Goal: Task Accomplishment & Management: Use online tool/utility

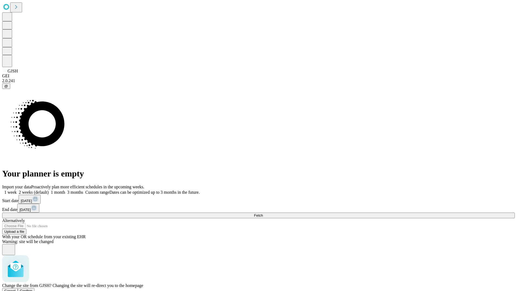
click at [33, 288] on span "Confirm" at bounding box center [26, 290] width 13 height 4
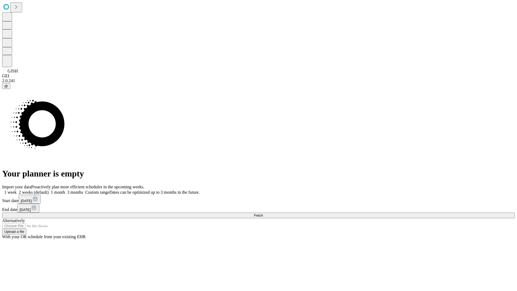
click at [17, 190] on label "1 week" at bounding box center [9, 192] width 15 height 5
click at [263, 213] on span "Fetch" at bounding box center [258, 215] width 9 height 4
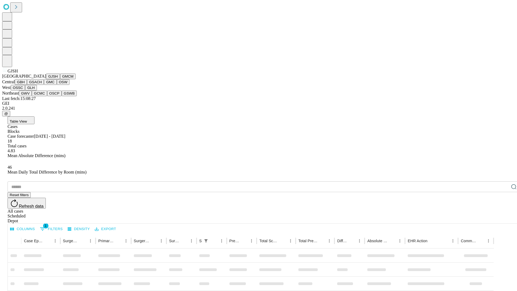
click at [60, 79] on button "GMCM" at bounding box center [68, 76] width 16 height 6
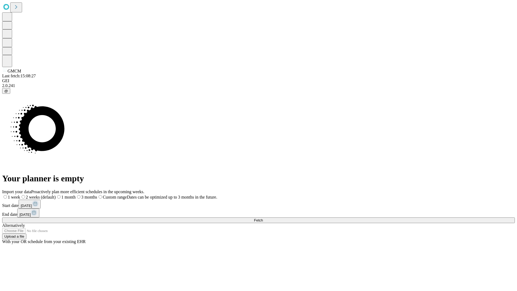
click at [20, 195] on label "1 week" at bounding box center [11, 197] width 18 height 5
click at [263, 218] on span "Fetch" at bounding box center [258, 220] width 9 height 4
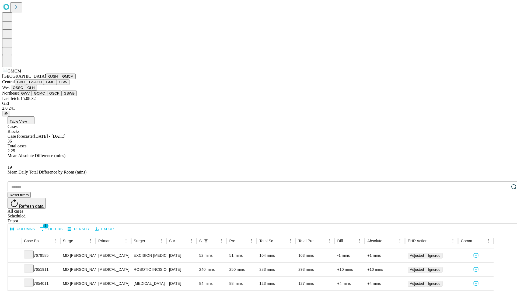
click at [27, 85] on button "GBH" at bounding box center [21, 82] width 12 height 6
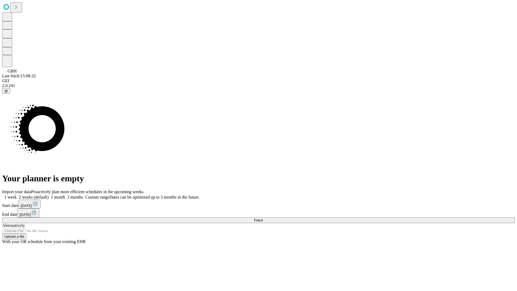
click at [17, 195] on label "1 week" at bounding box center [9, 197] width 15 height 5
click at [263, 218] on span "Fetch" at bounding box center [258, 220] width 9 height 4
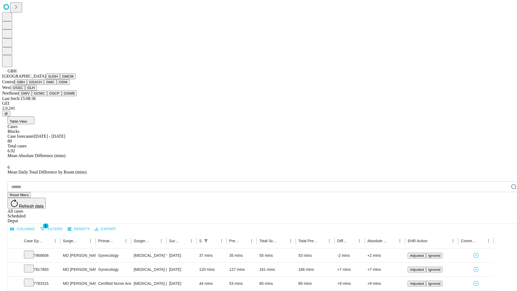
click at [42, 85] on button "GSACH" at bounding box center [35, 82] width 17 height 6
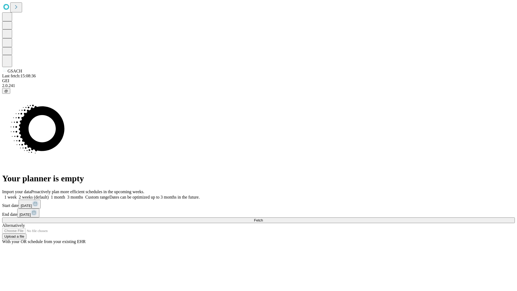
click at [263, 218] on span "Fetch" at bounding box center [258, 220] width 9 height 4
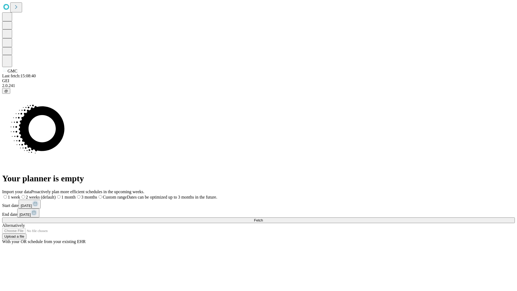
click at [20, 195] on label "1 week" at bounding box center [11, 197] width 18 height 5
click at [263, 218] on span "Fetch" at bounding box center [258, 220] width 9 height 4
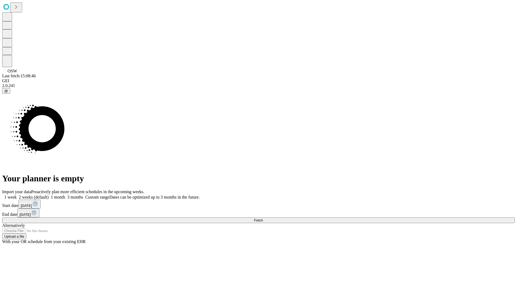
click at [17, 195] on label "1 week" at bounding box center [9, 197] width 15 height 5
click at [263, 218] on span "Fetch" at bounding box center [258, 220] width 9 height 4
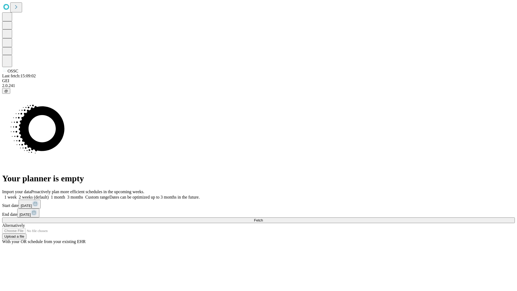
click at [17, 195] on label "1 week" at bounding box center [9, 197] width 15 height 5
click at [263, 218] on span "Fetch" at bounding box center [258, 220] width 9 height 4
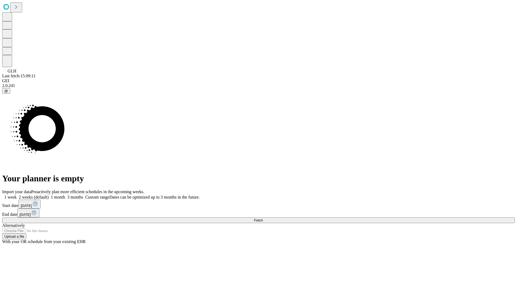
click at [17, 195] on label "1 week" at bounding box center [9, 197] width 15 height 5
click at [263, 218] on span "Fetch" at bounding box center [258, 220] width 9 height 4
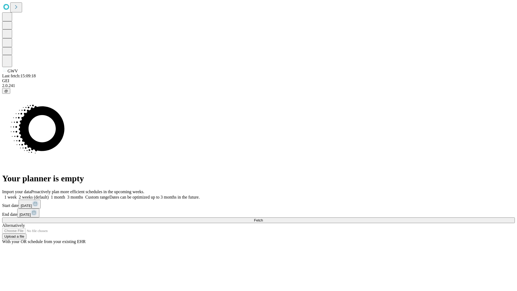
click at [17, 195] on label "1 week" at bounding box center [9, 197] width 15 height 5
click at [263, 218] on span "Fetch" at bounding box center [258, 220] width 9 height 4
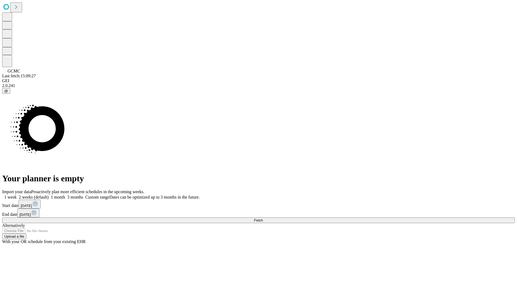
click at [263, 218] on span "Fetch" at bounding box center [258, 220] width 9 height 4
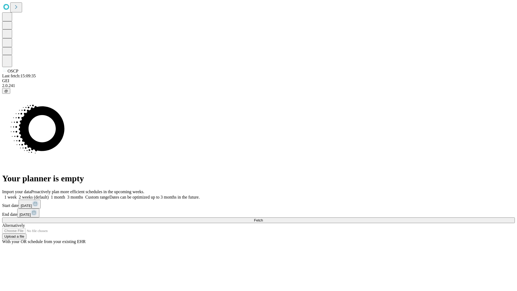
click at [263, 218] on span "Fetch" at bounding box center [258, 220] width 9 height 4
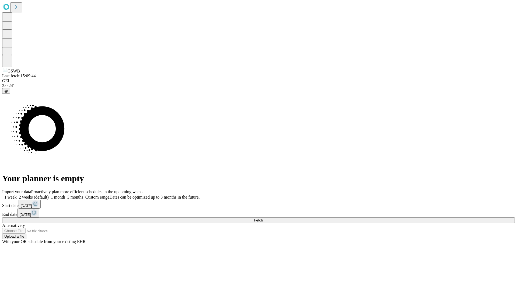
click at [17, 195] on label "1 week" at bounding box center [9, 197] width 15 height 5
click at [263, 218] on span "Fetch" at bounding box center [258, 220] width 9 height 4
